Goal: Task Accomplishment & Management: Manage account settings

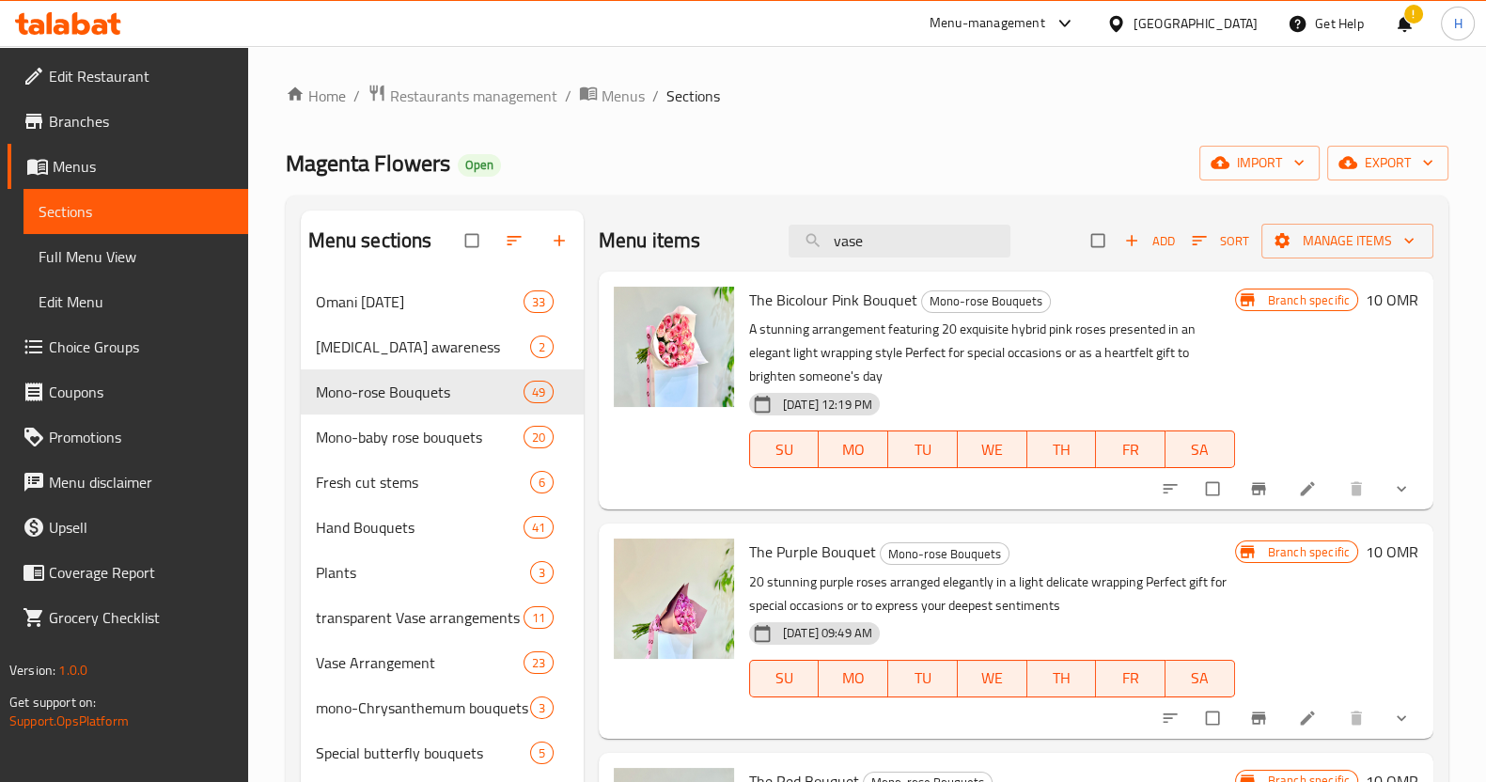
scroll to position [1088, 0]
click at [1286, 301] on span "Branch specific" at bounding box center [1309, 300] width 97 height 18
click at [1241, 301] on icon at bounding box center [1247, 300] width 19 height 19
click at [1239, 478] on button "Branch-specific-item" at bounding box center [1260, 488] width 45 height 41
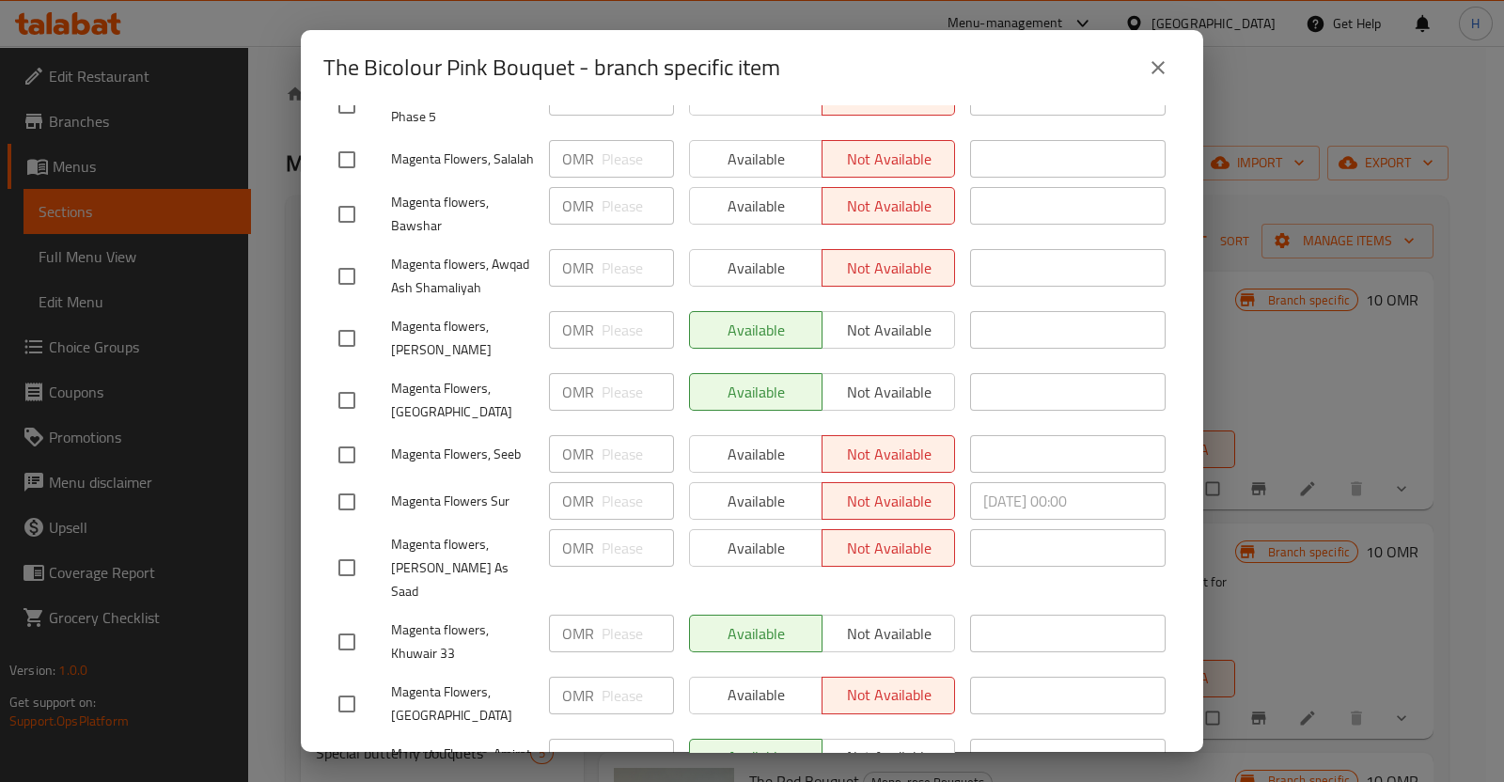
scroll to position [814, 0]
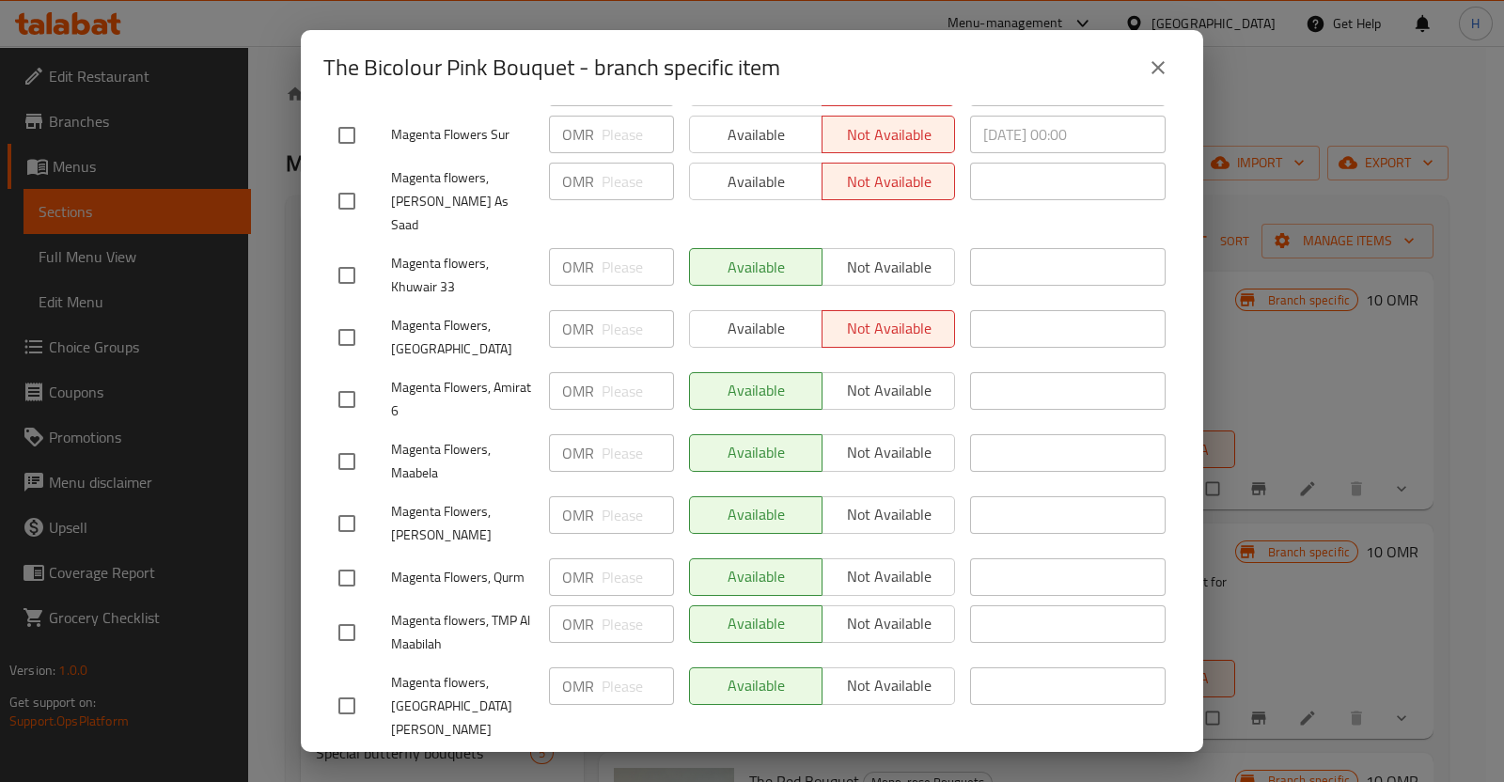
click at [342, 686] on input "checkbox" at bounding box center [346, 705] width 39 height 39
checkbox input "true"
click at [343, 616] on input "checkbox" at bounding box center [346, 632] width 39 height 39
checkbox input "true"
click at [348, 558] on input "checkbox" at bounding box center [346, 577] width 39 height 39
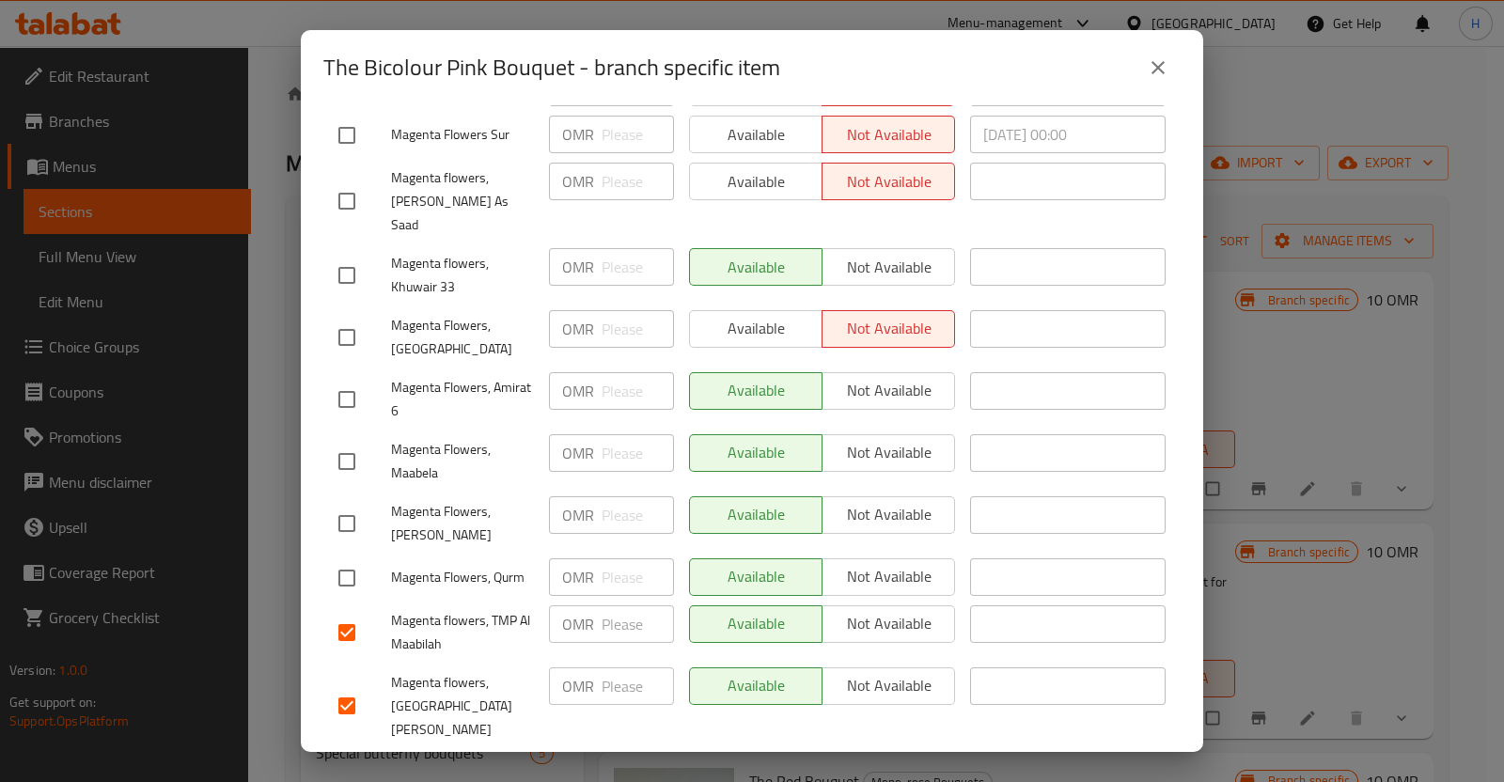
checkbox input "true"
click at [350, 505] on input "checkbox" at bounding box center [346, 523] width 39 height 39
checkbox input "true"
click at [346, 445] on input "checkbox" at bounding box center [346, 461] width 39 height 39
checkbox input "true"
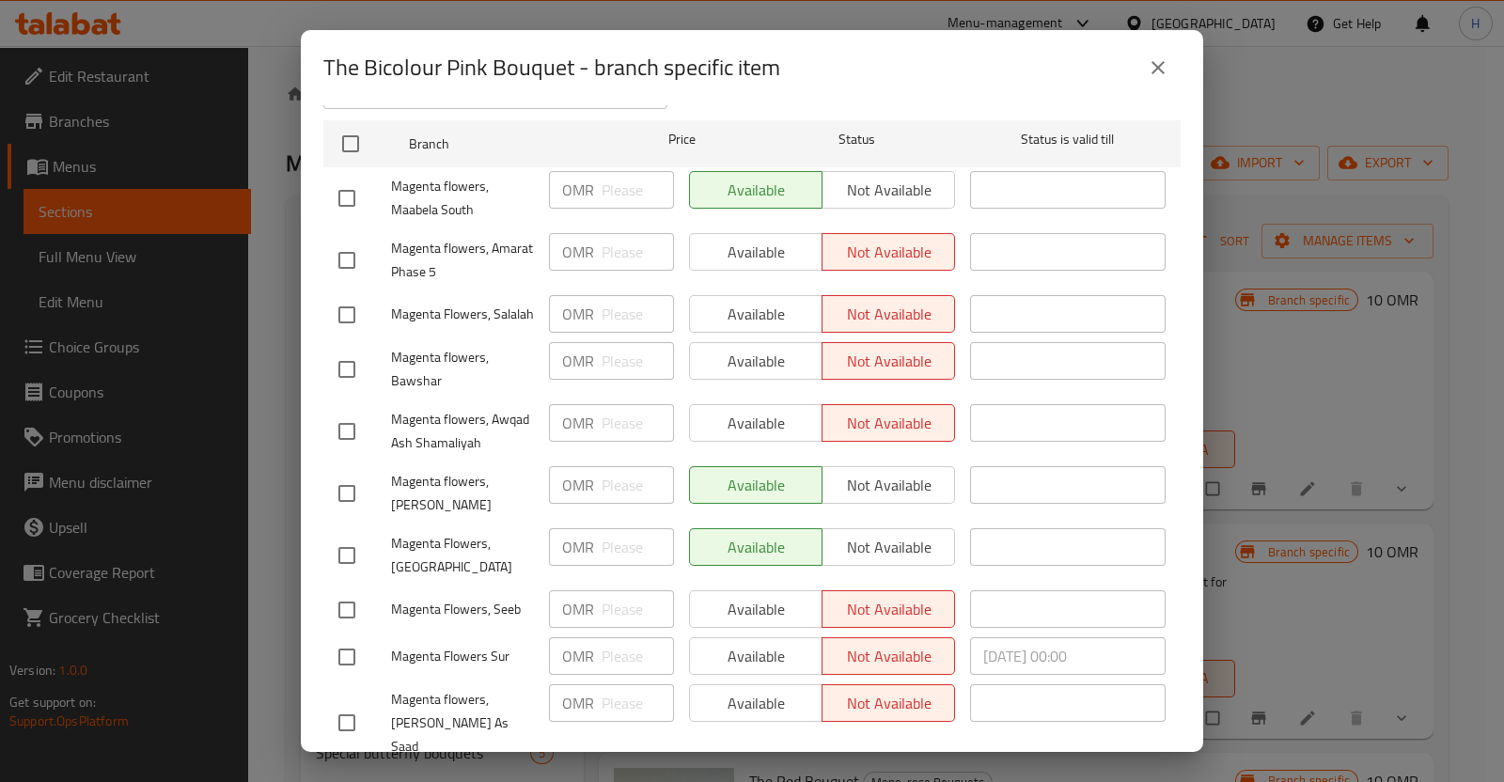
scroll to position [0, 0]
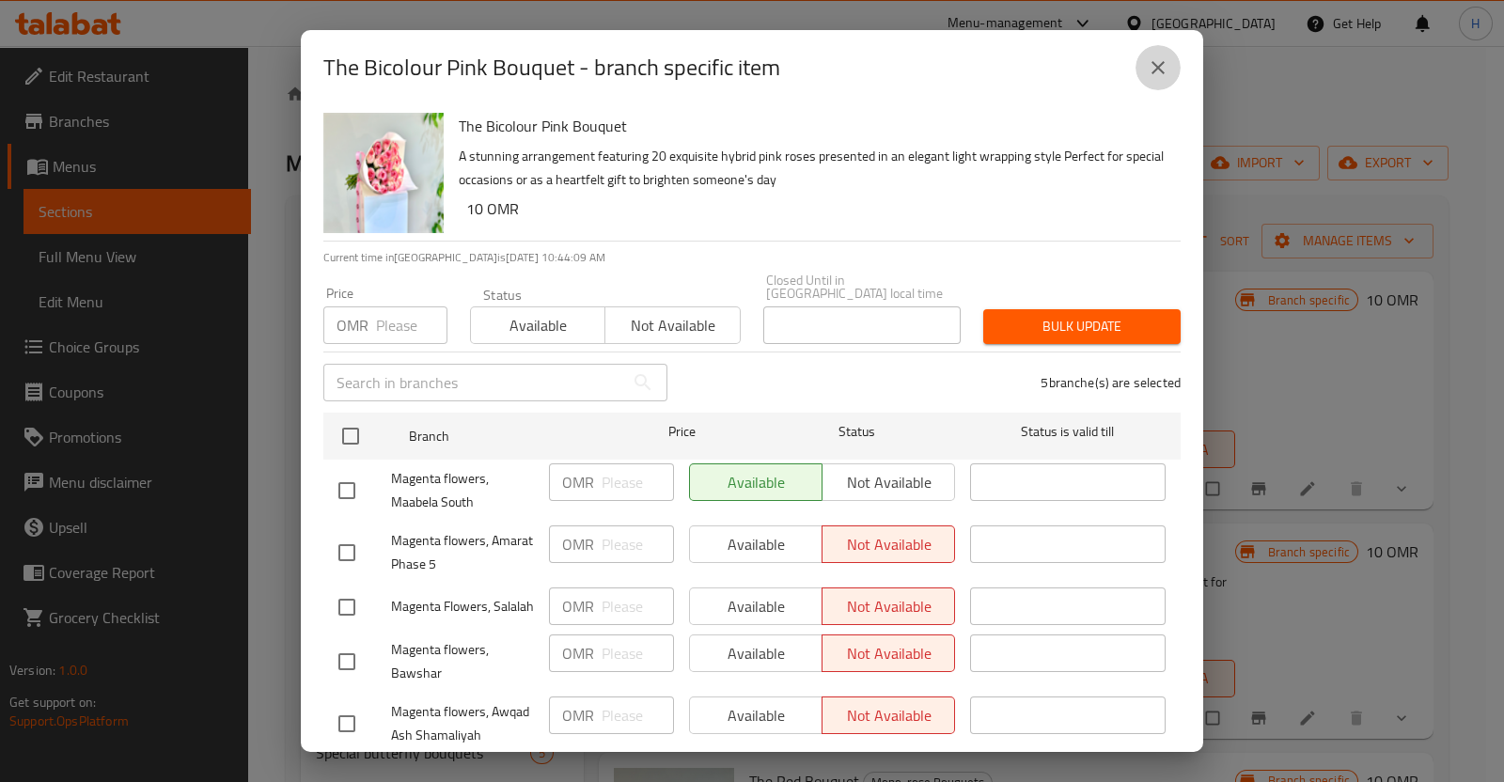
click at [1158, 67] on icon "close" at bounding box center [1158, 67] width 13 height 13
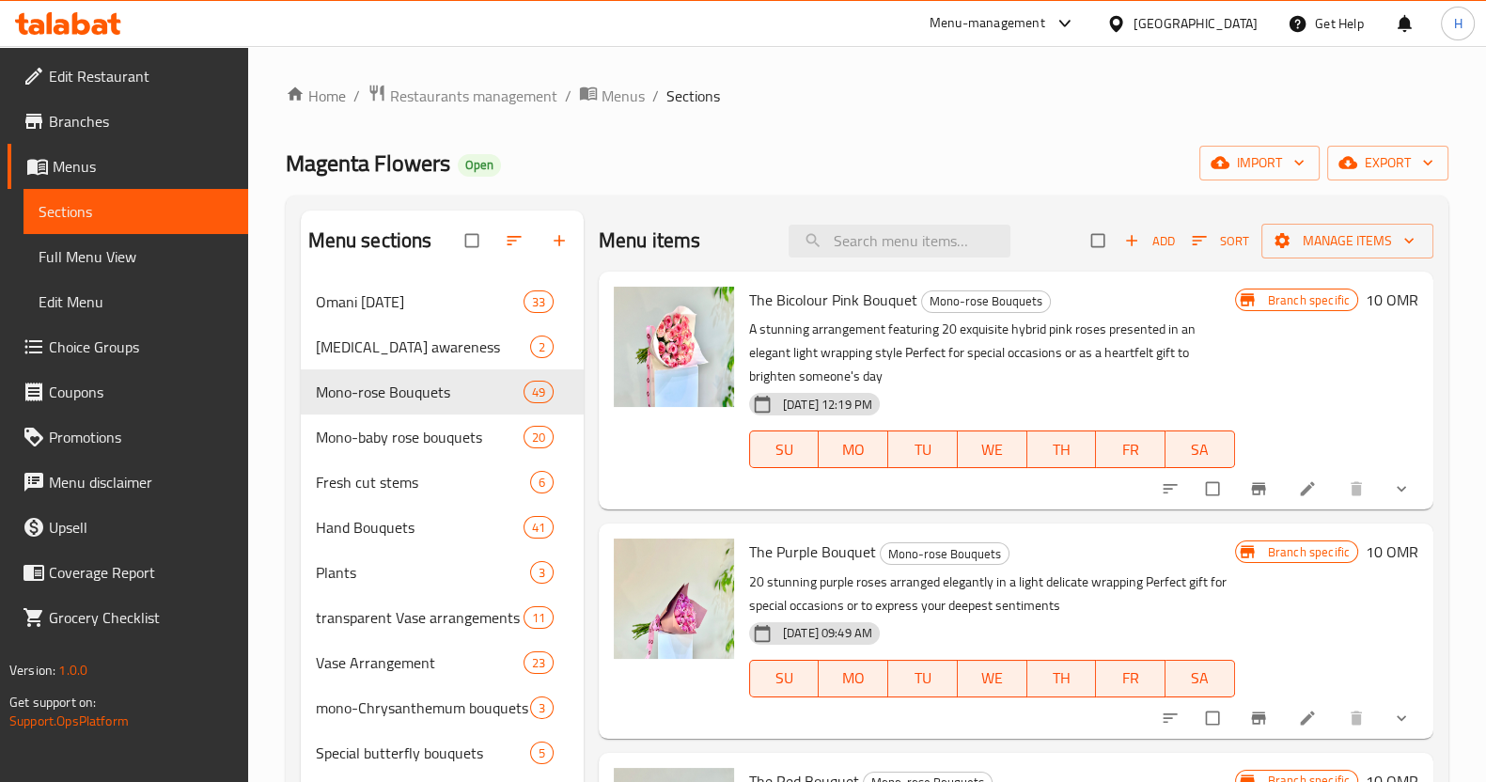
click at [1290, 305] on span "Branch specific" at bounding box center [1309, 300] width 97 height 18
click at [1301, 300] on span "Branch specific" at bounding box center [1309, 300] width 97 height 18
click at [1240, 312] on div "Branch specific 10 OMR" at bounding box center [1326, 300] width 183 height 26
click at [1250, 495] on icon "Branch-specific-item" at bounding box center [1259, 488] width 19 height 19
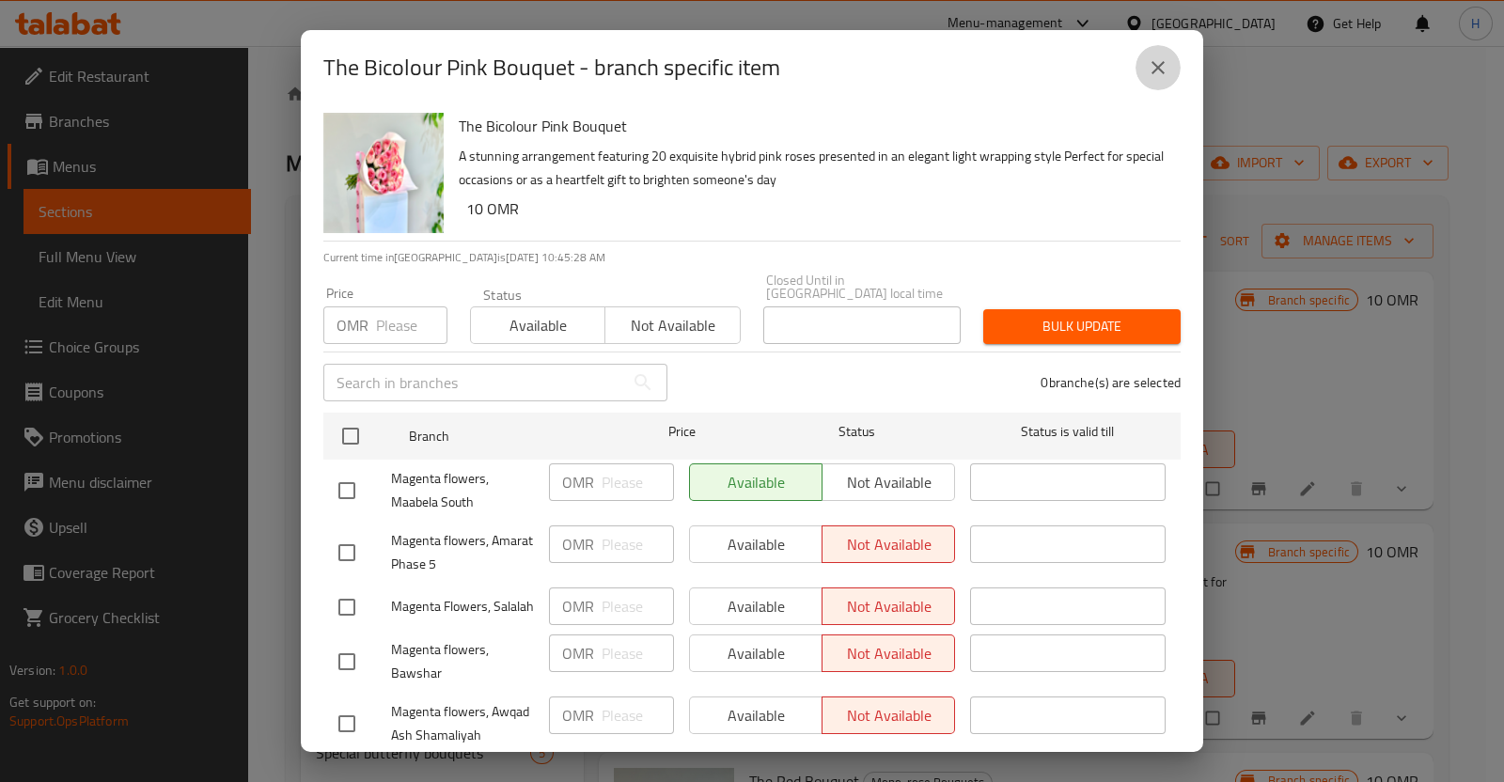
click at [1153, 68] on icon "close" at bounding box center [1158, 67] width 23 height 23
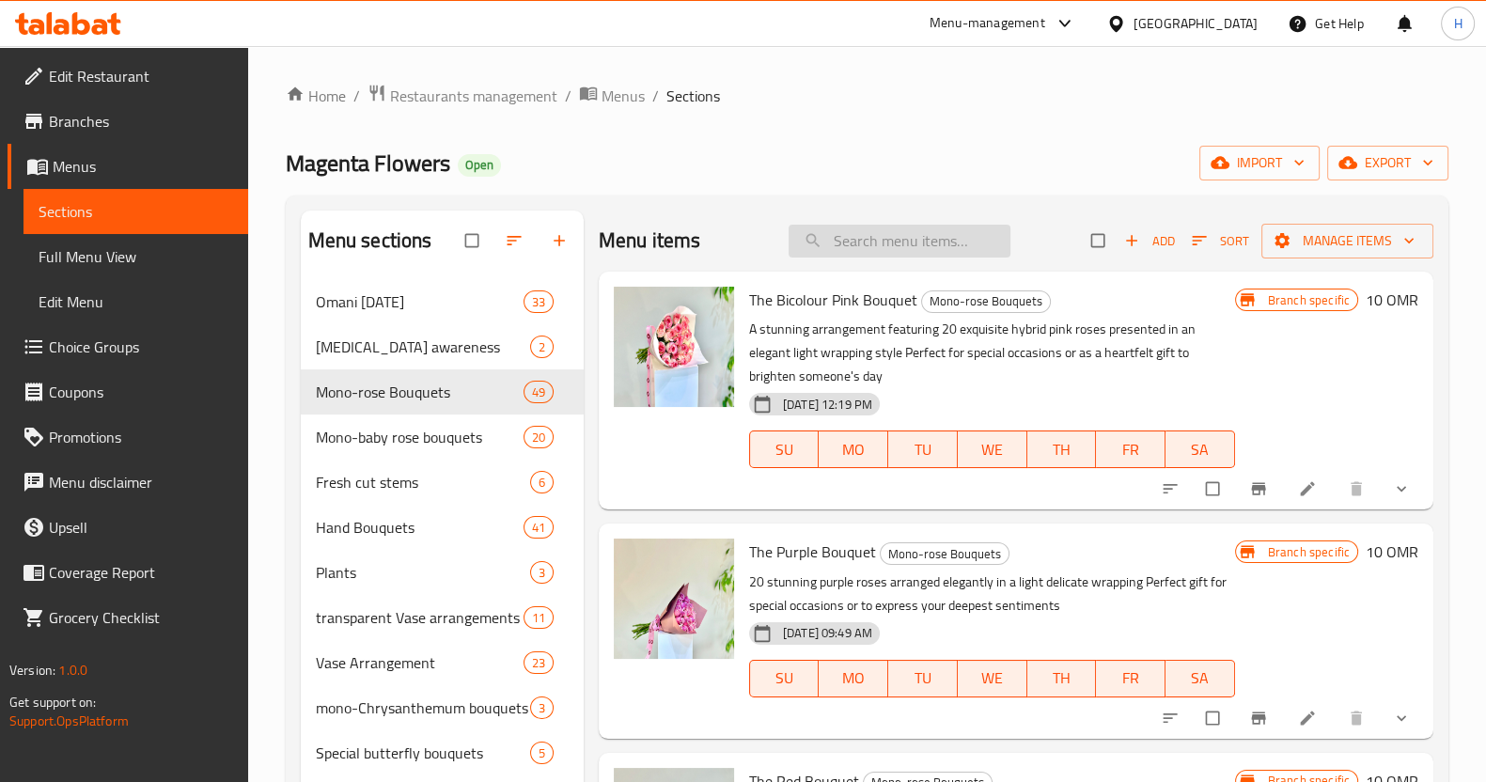
click at [891, 251] on input "search" at bounding box center [900, 241] width 222 height 33
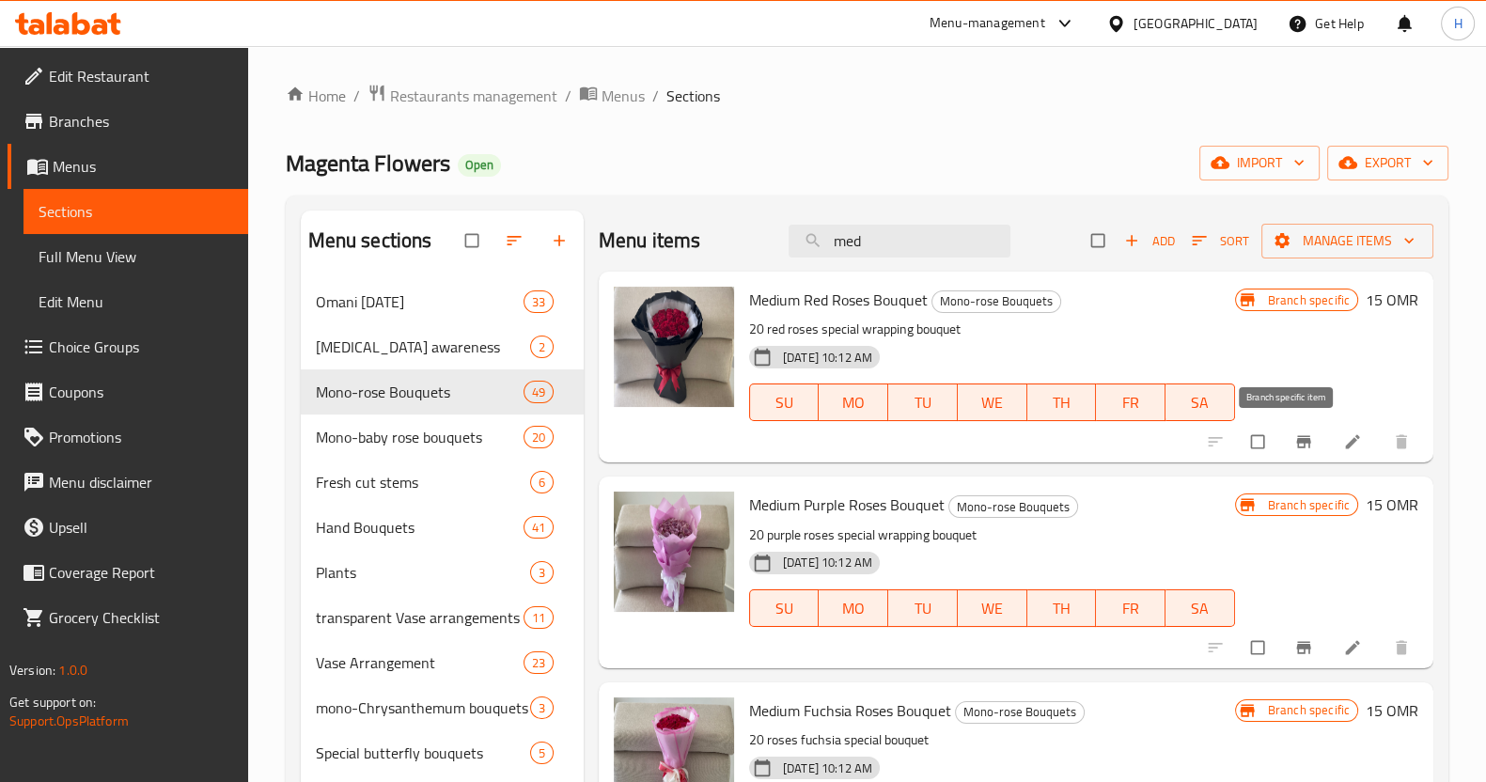
type input "med"
click at [1283, 445] on button "Branch-specific-item" at bounding box center [1305, 441] width 45 height 41
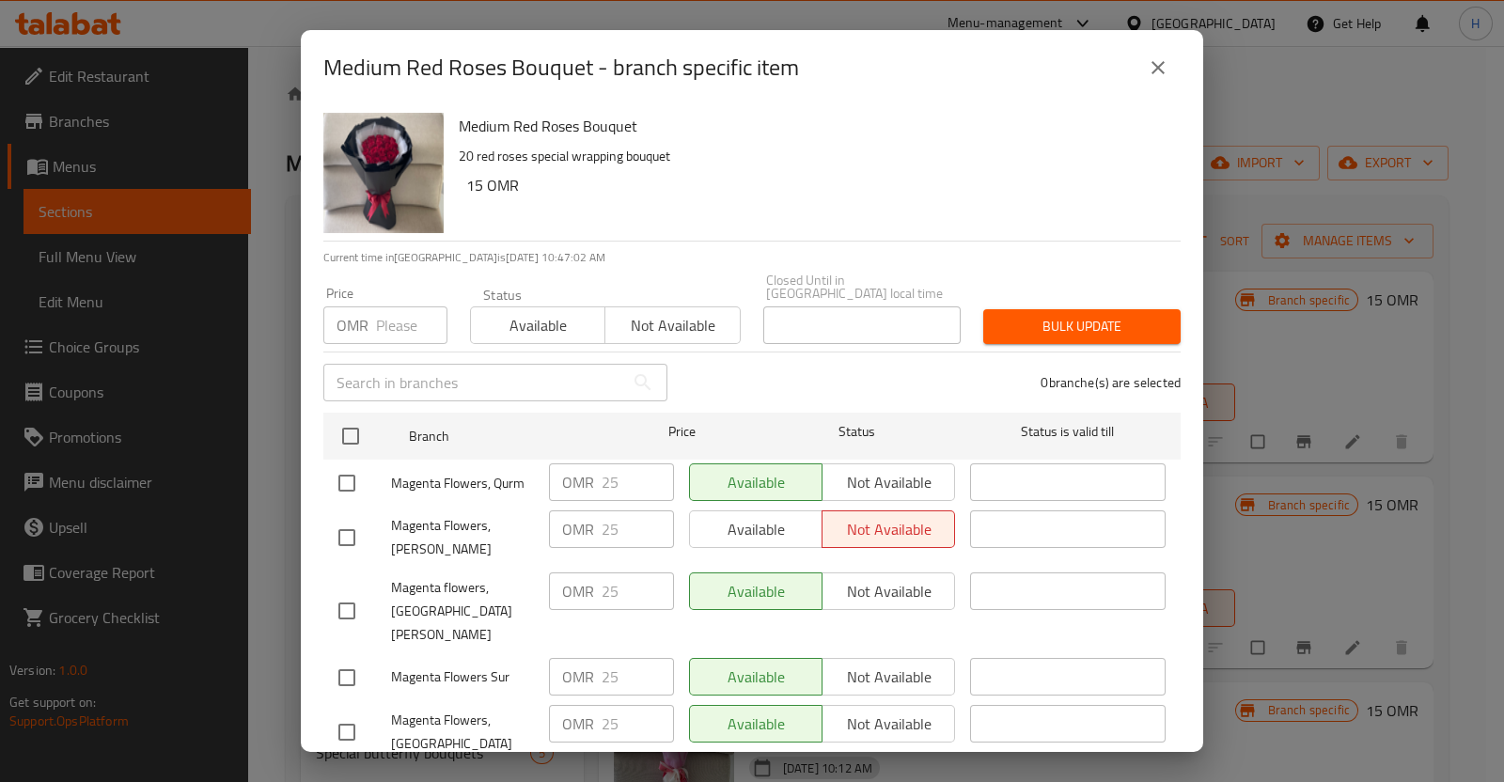
click at [348, 464] on input "checkbox" at bounding box center [346, 483] width 39 height 39
checkbox input "true"
click at [344, 518] on input "checkbox" at bounding box center [346, 537] width 39 height 39
checkbox input "true"
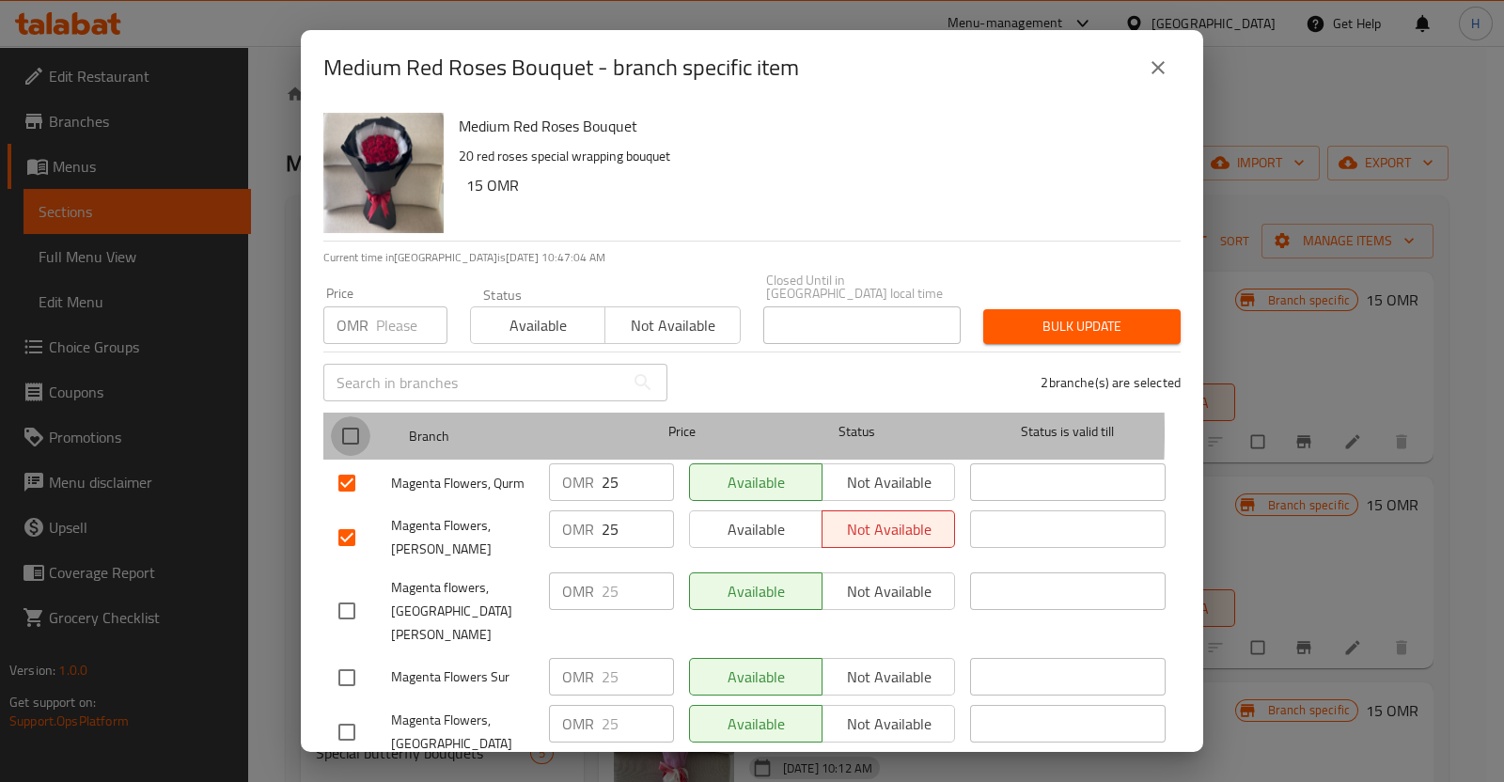
click at [354, 418] on input "checkbox" at bounding box center [350, 436] width 39 height 39
checkbox input "true"
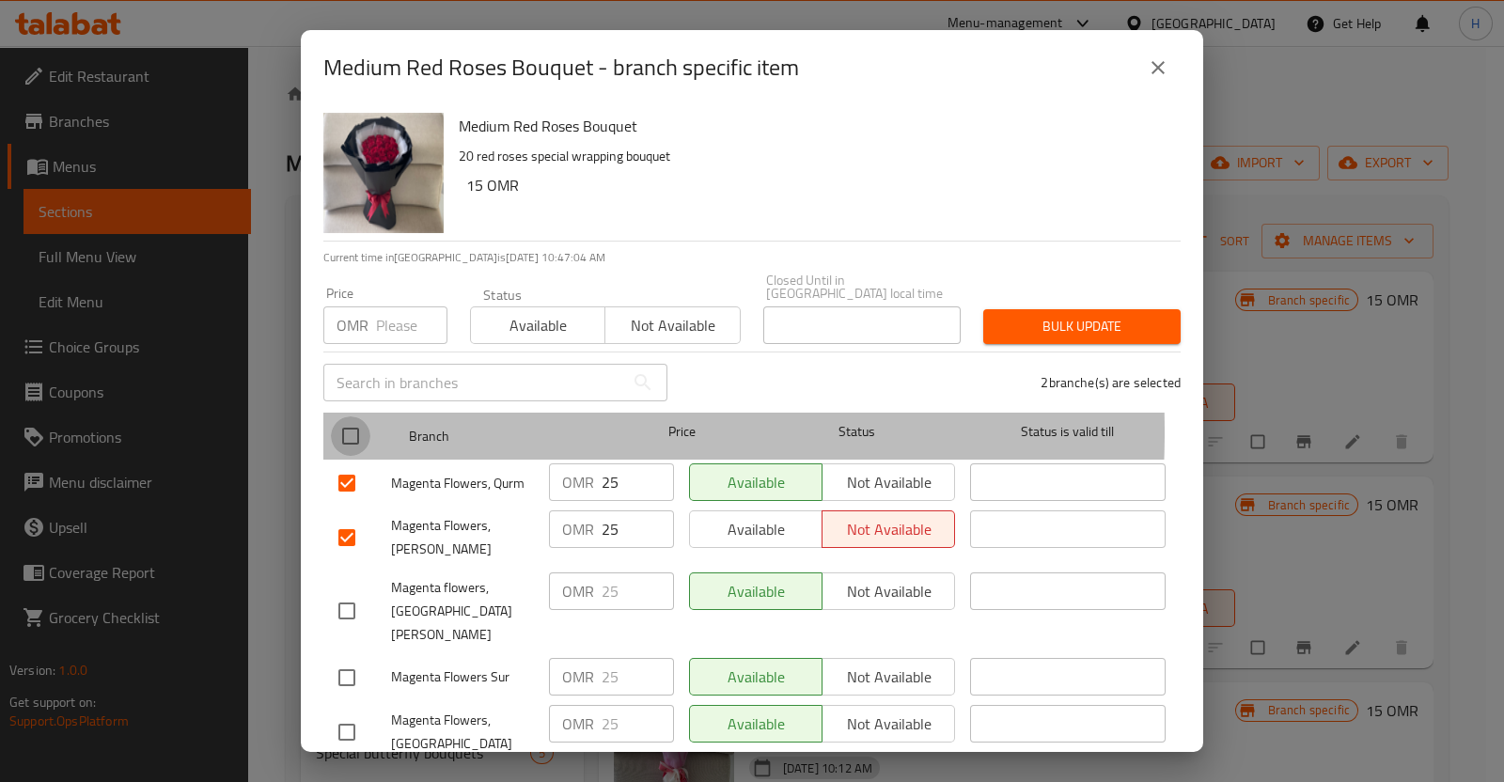
checkbox input "true"
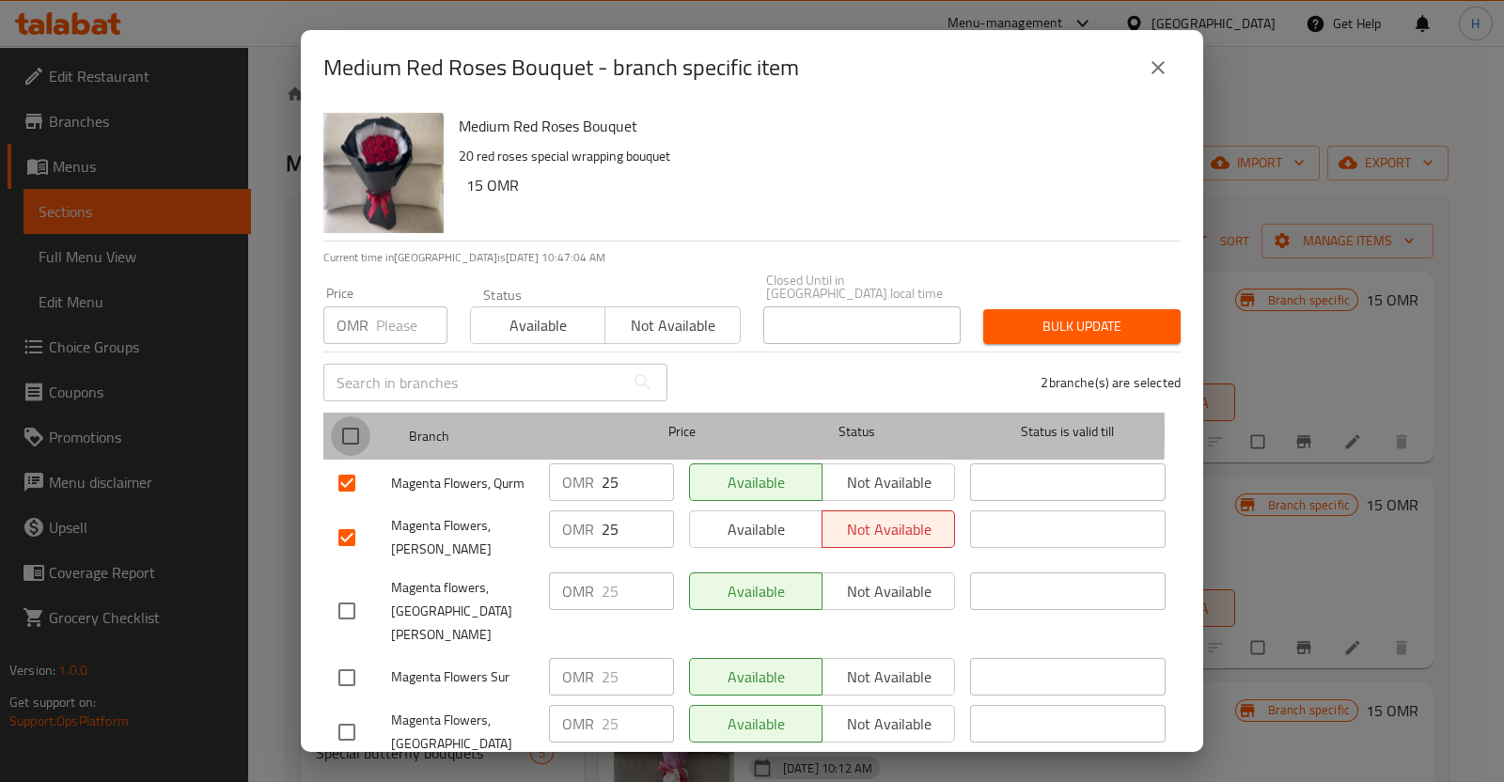
checkbox input "true"
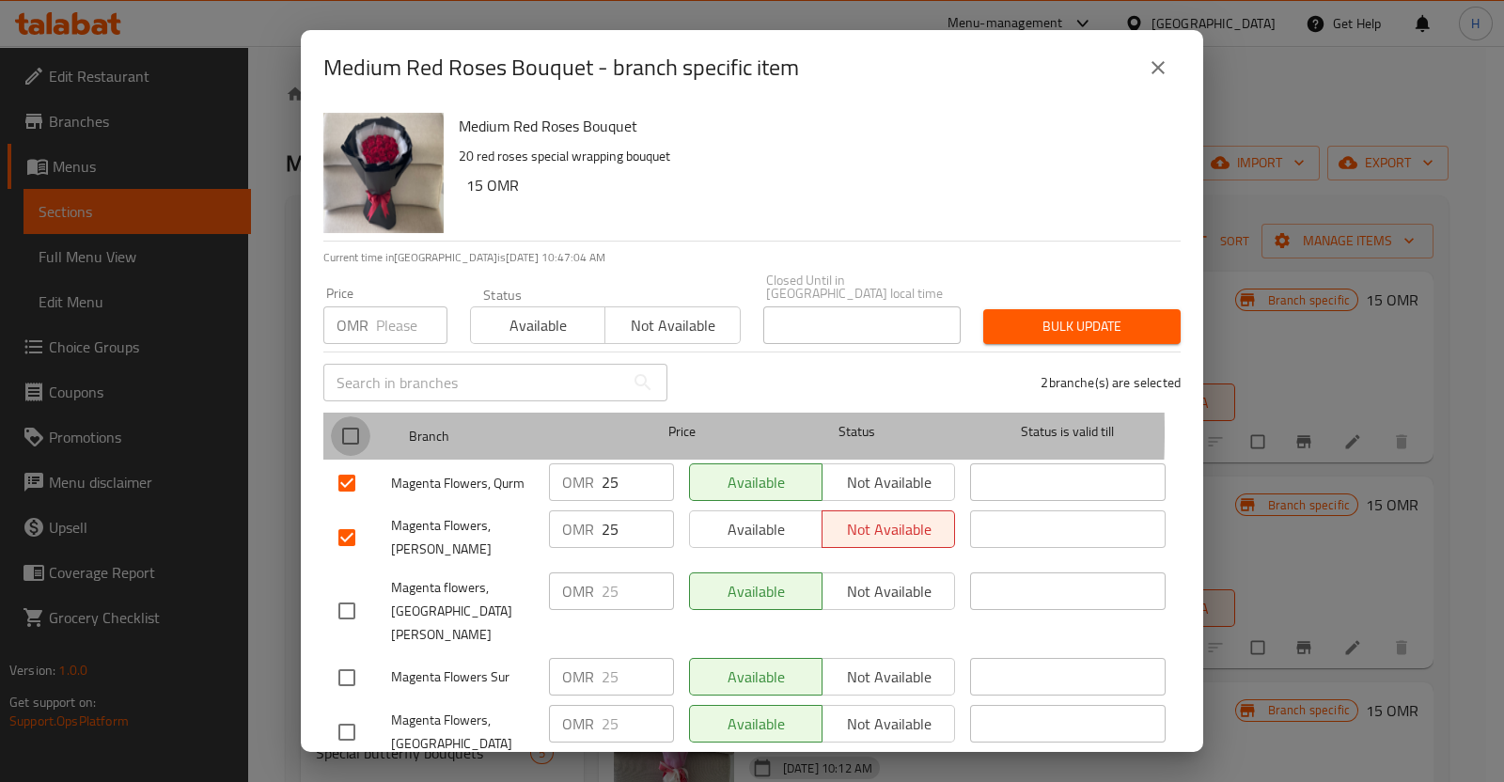
checkbox input "true"
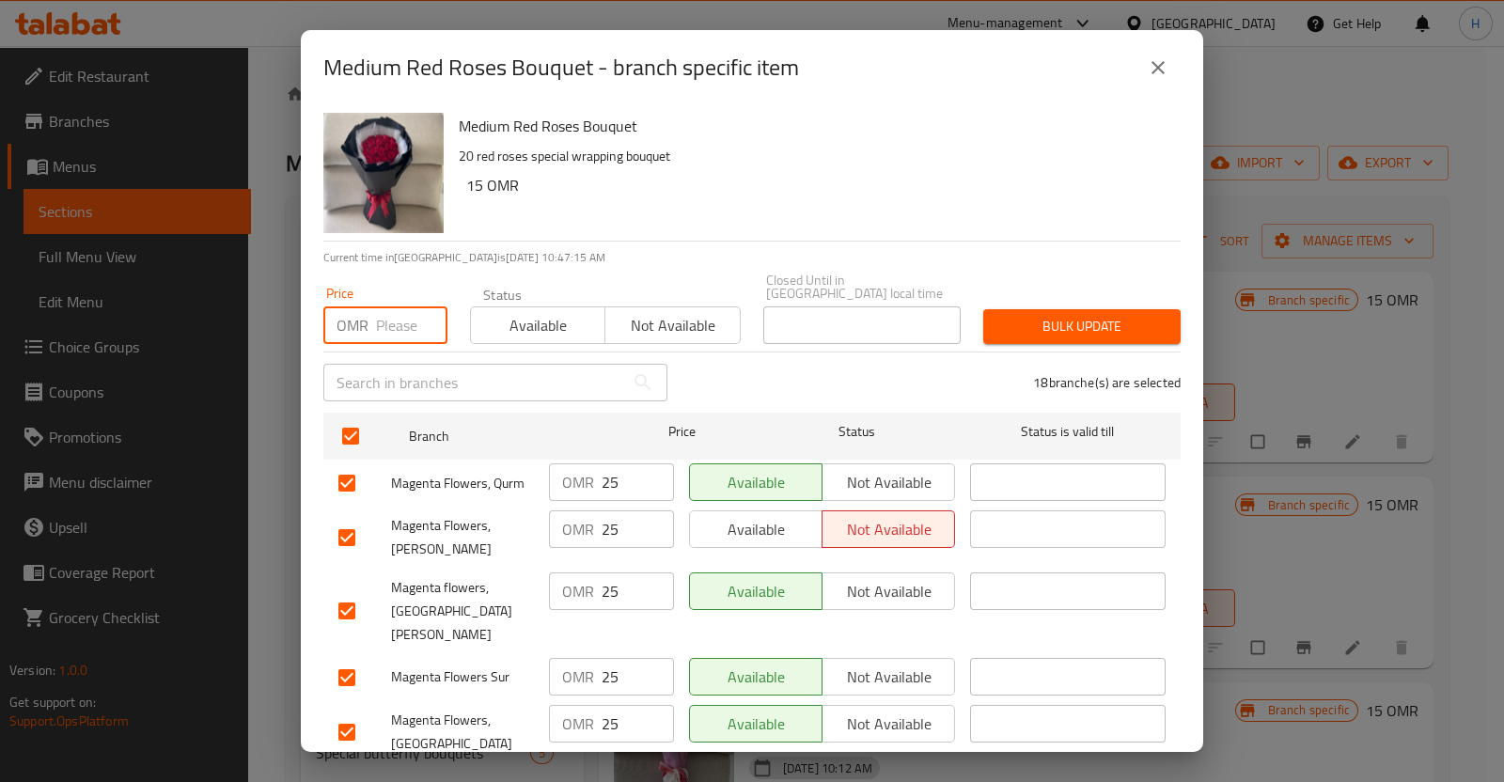
click at [377, 316] on input "number" at bounding box center [411, 326] width 71 height 38
type input "15"
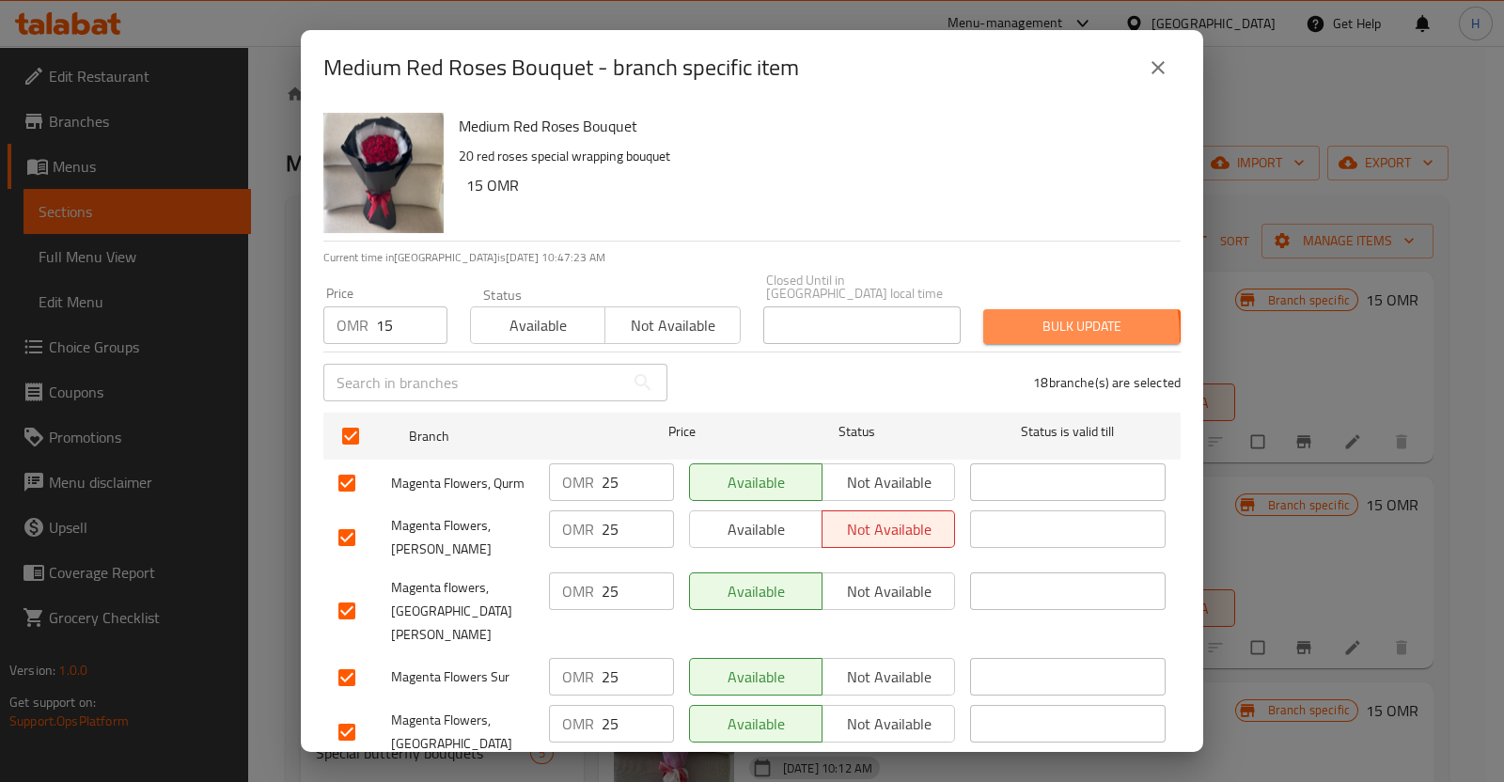
click at [1022, 322] on span "Bulk update" at bounding box center [1081, 327] width 167 height 24
